Goal: Obtain resource: Obtain resource

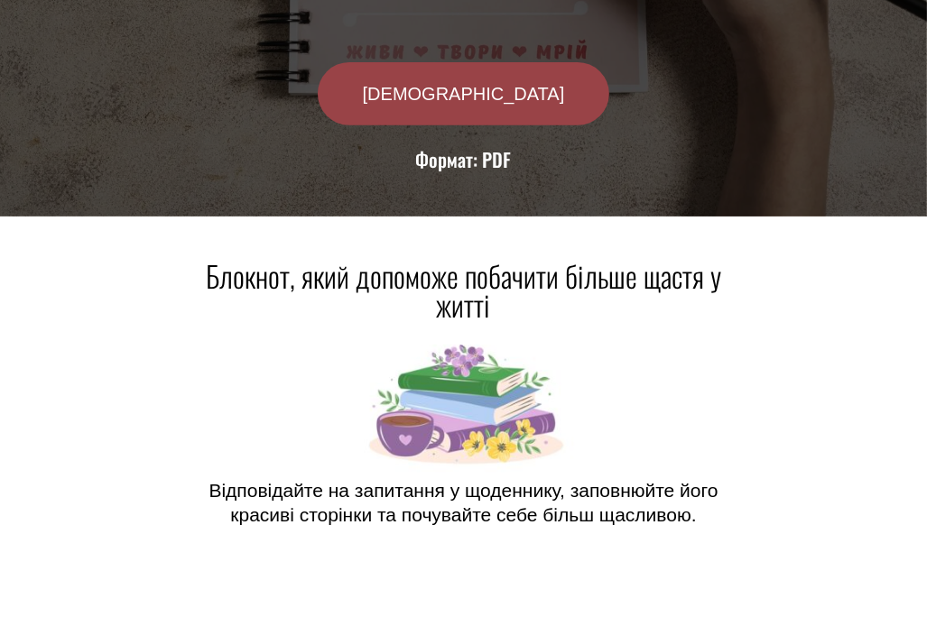
scroll to position [542, 0]
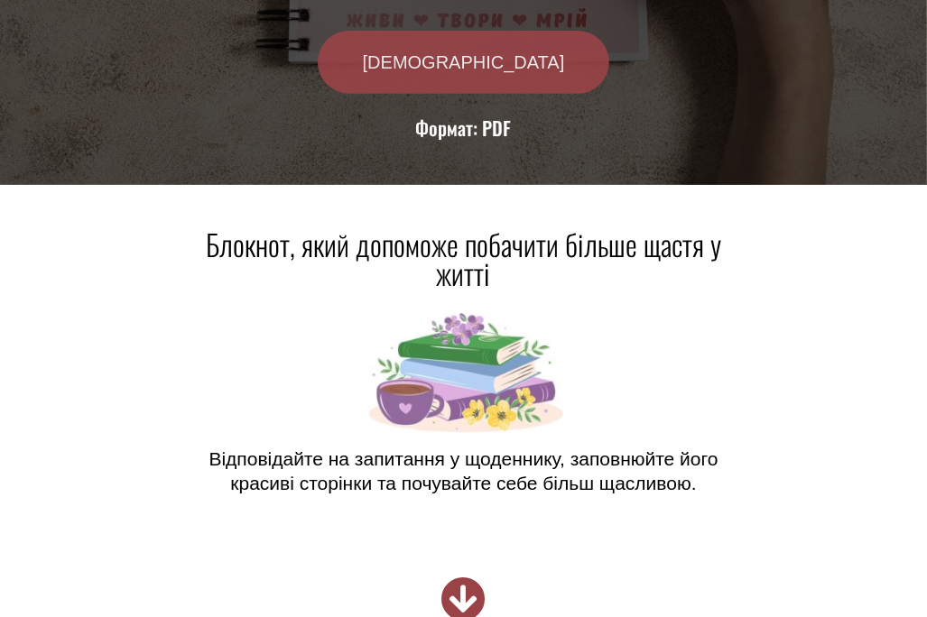
click at [466, 73] on link "[DEMOGRAPHIC_DATA]" at bounding box center [464, 62] width 292 height 63
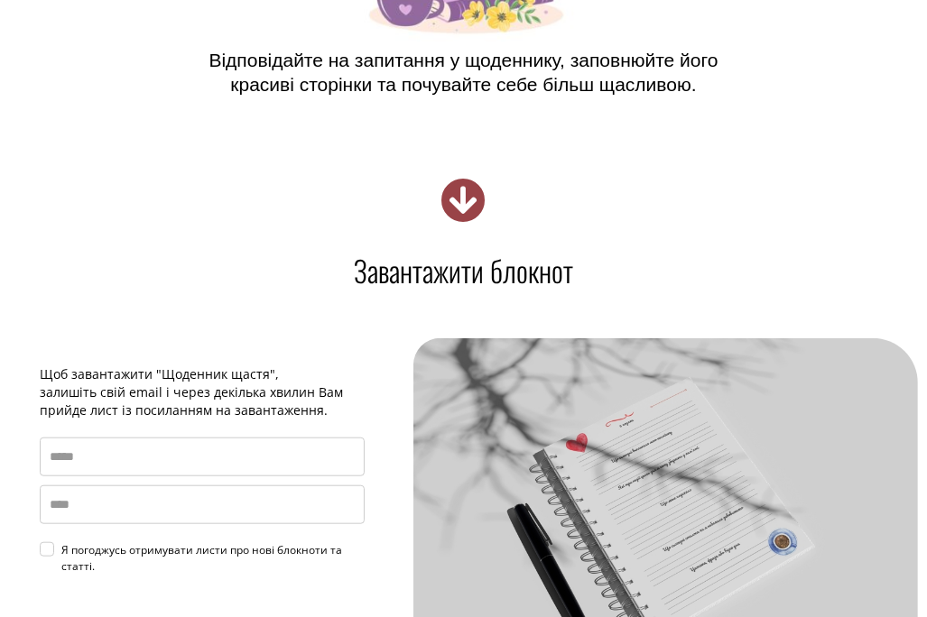
scroll to position [1197, 0]
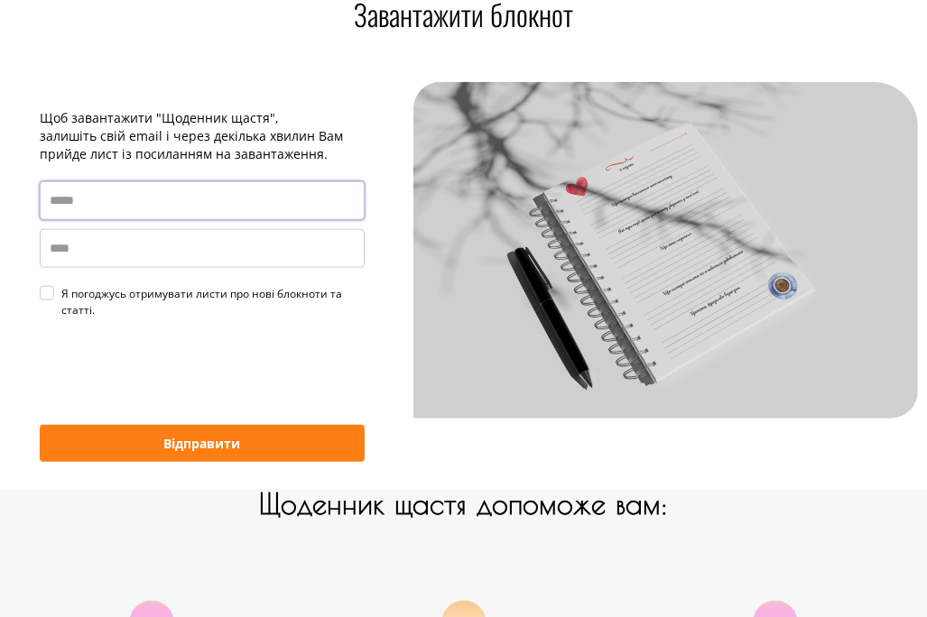
click at [123, 200] on input "email" at bounding box center [202, 200] width 325 height 39
type input "*"
type input "**********"
click at [112, 254] on input "name" at bounding box center [202, 248] width 325 height 39
type input "*"
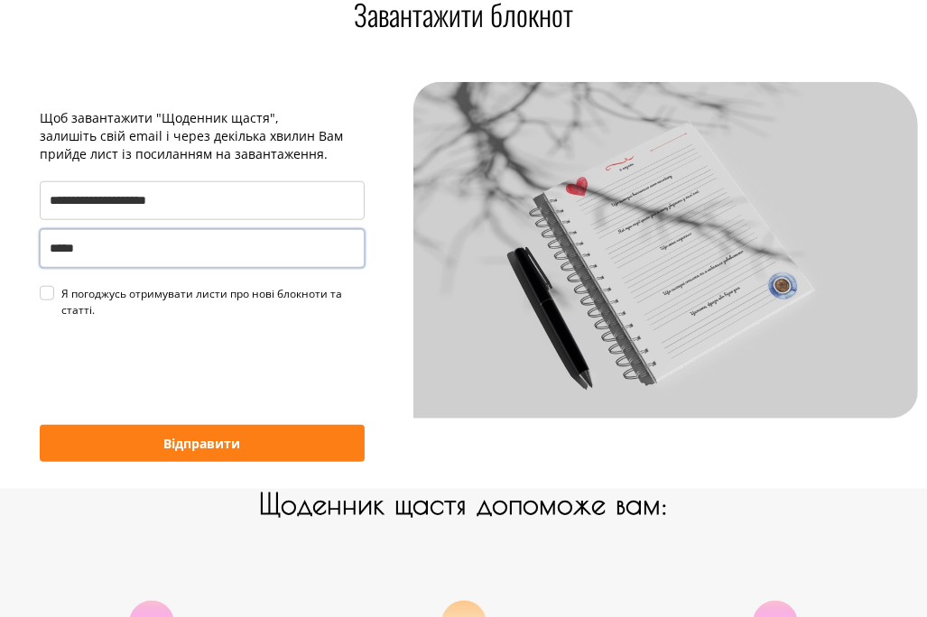
click at [61, 291] on div "Я погоджусь отримувати листи про нові блокноти та статті." at bounding box center [212, 302] width 303 height 32
type input "*****"
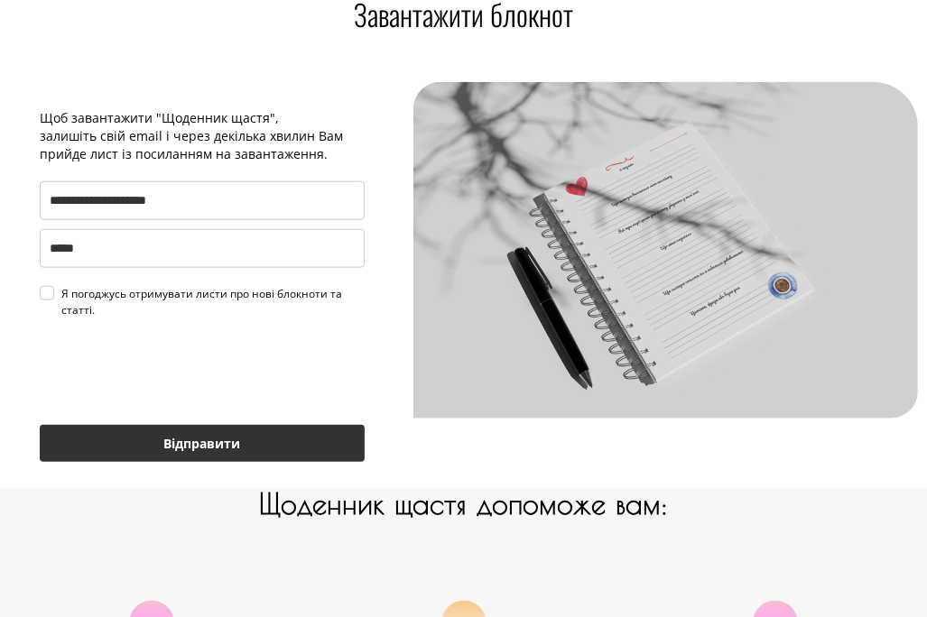
click at [181, 448] on button "Відправити" at bounding box center [202, 443] width 325 height 37
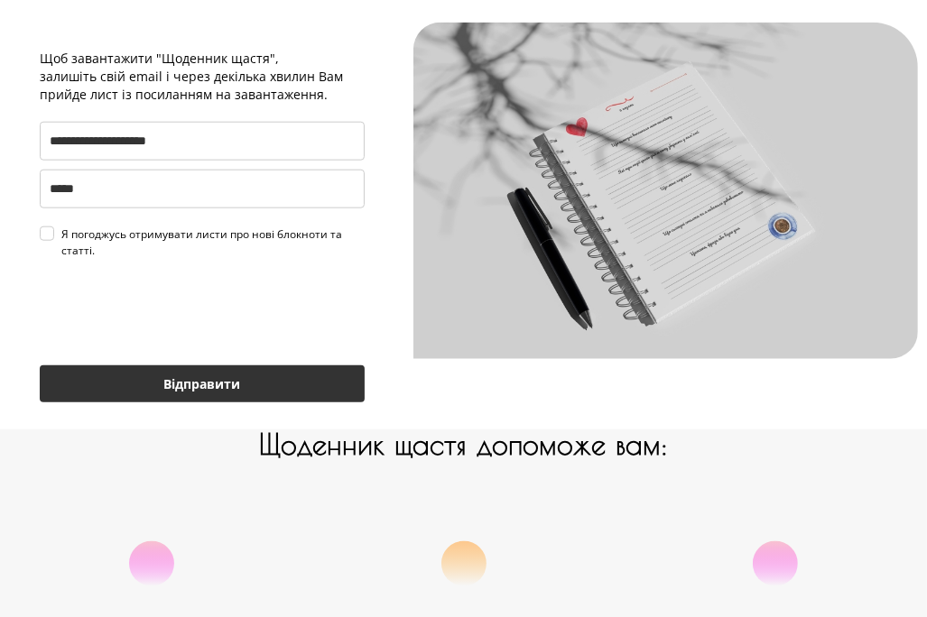
scroll to position [1287, 0]
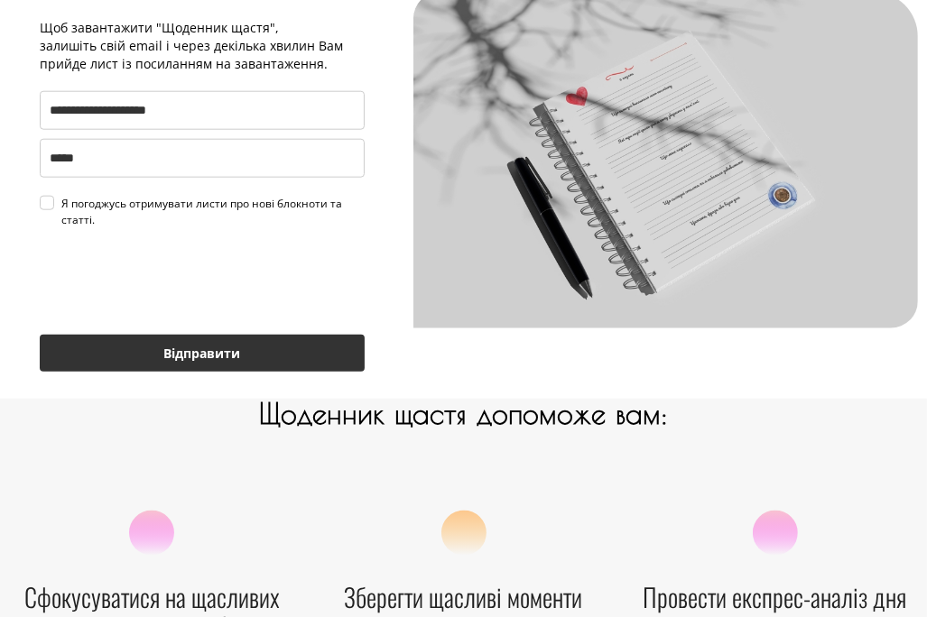
click at [194, 353] on button "Відправити" at bounding box center [202, 353] width 325 height 37
click at [221, 348] on button "Відправити" at bounding box center [202, 353] width 325 height 37
click at [205, 349] on button "Відправити" at bounding box center [202, 353] width 325 height 37
click at [259, 356] on button "Відправити" at bounding box center [202, 353] width 325 height 37
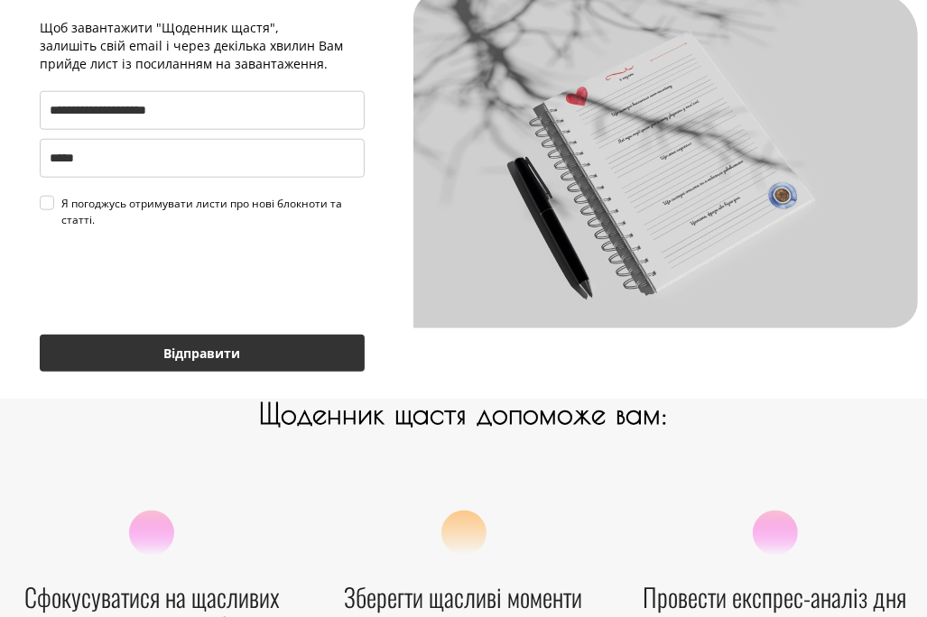
click at [229, 349] on button "Відправити" at bounding box center [202, 353] width 325 height 37
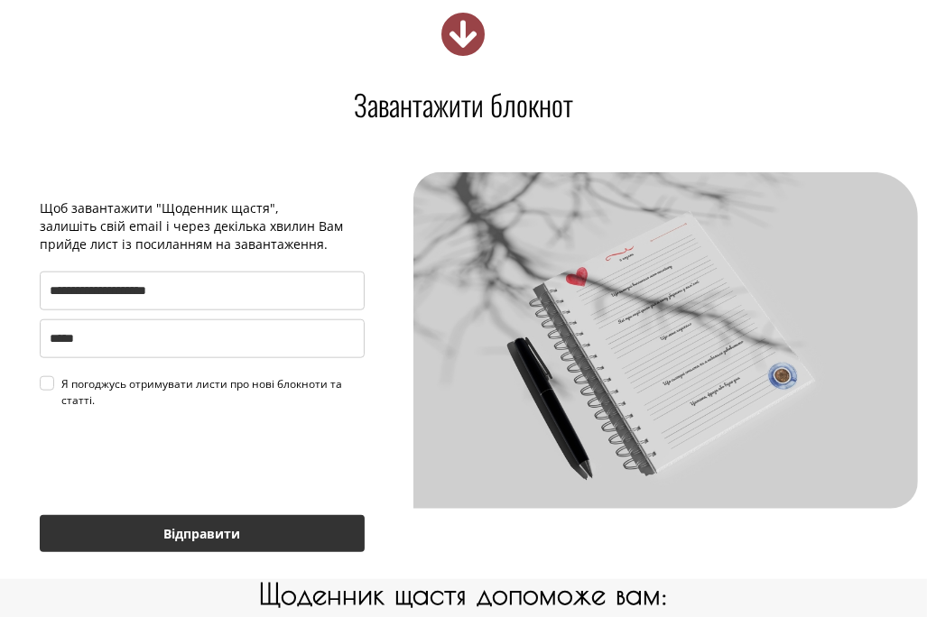
scroll to position [1197, 0]
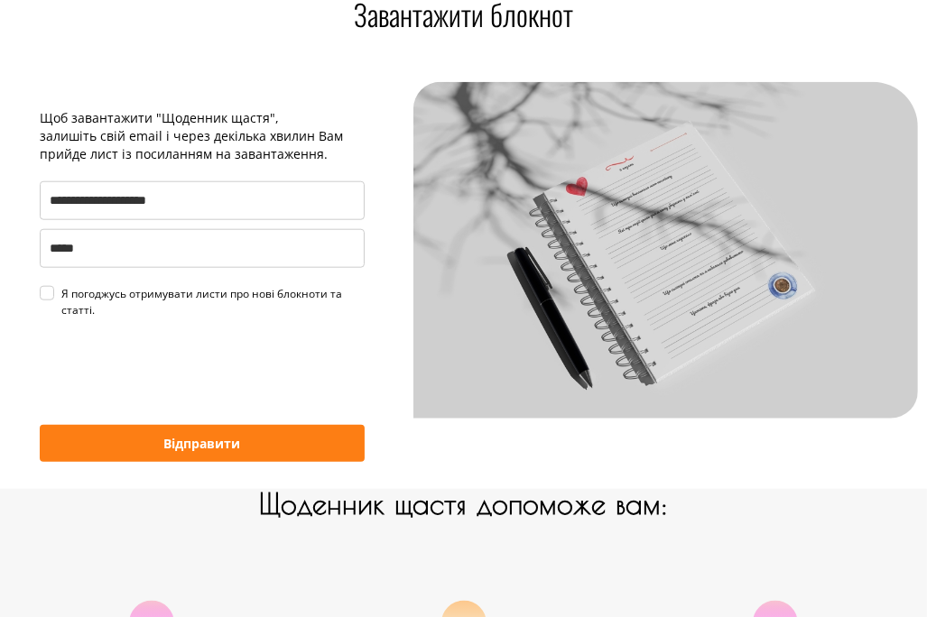
click at [271, 431] on button "Відправити" at bounding box center [202, 443] width 325 height 37
click at [176, 461] on div "**********" at bounding box center [202, 281] width 361 height 398
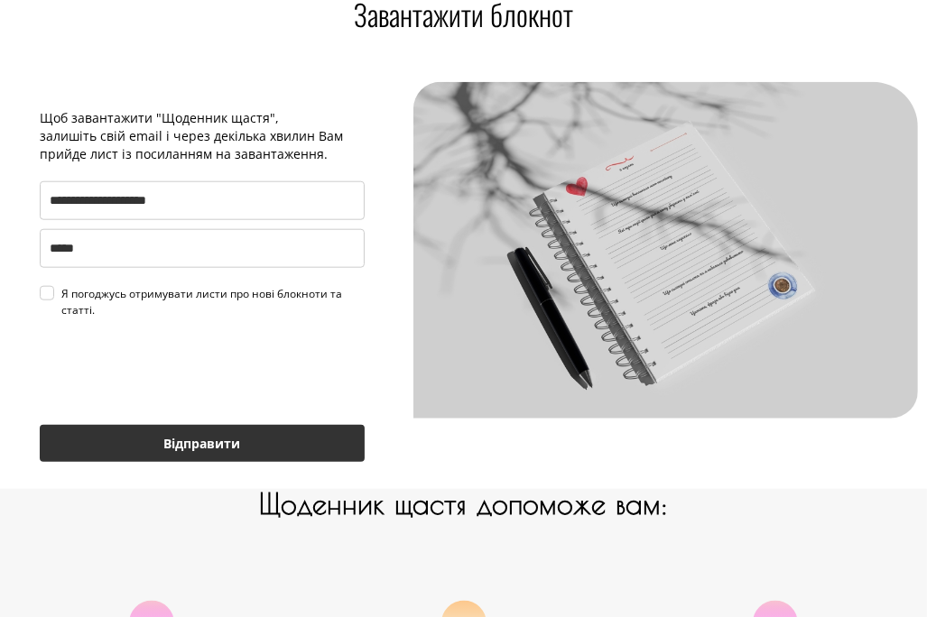
click at [174, 457] on button "Відправити" at bounding box center [202, 443] width 325 height 37
click at [205, 444] on button "Відправити" at bounding box center [202, 443] width 325 height 37
click at [216, 443] on button "Відправити" at bounding box center [202, 443] width 325 height 37
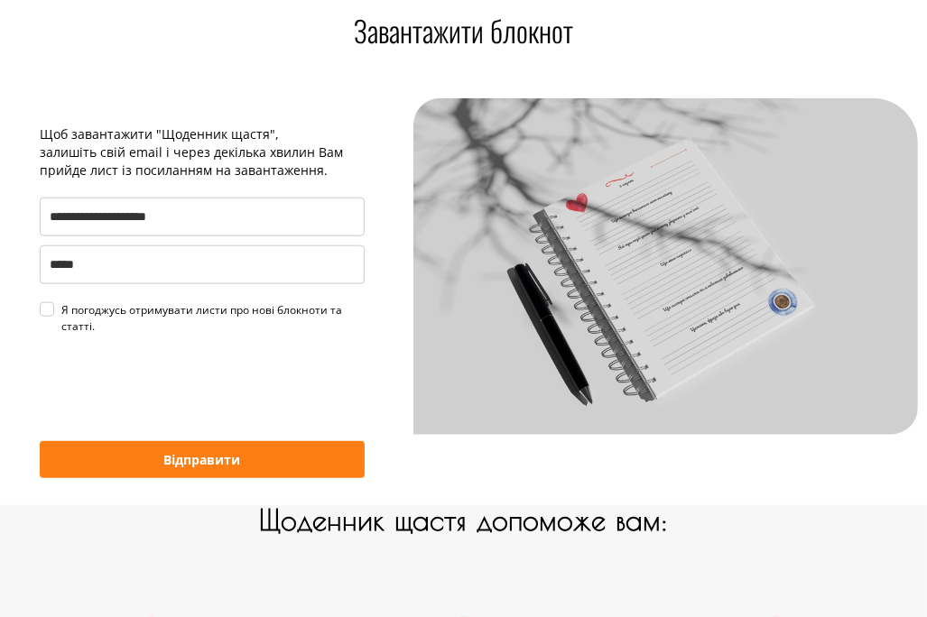
scroll to position [1178, 0]
